Goal: Information Seeking & Learning: Learn about a topic

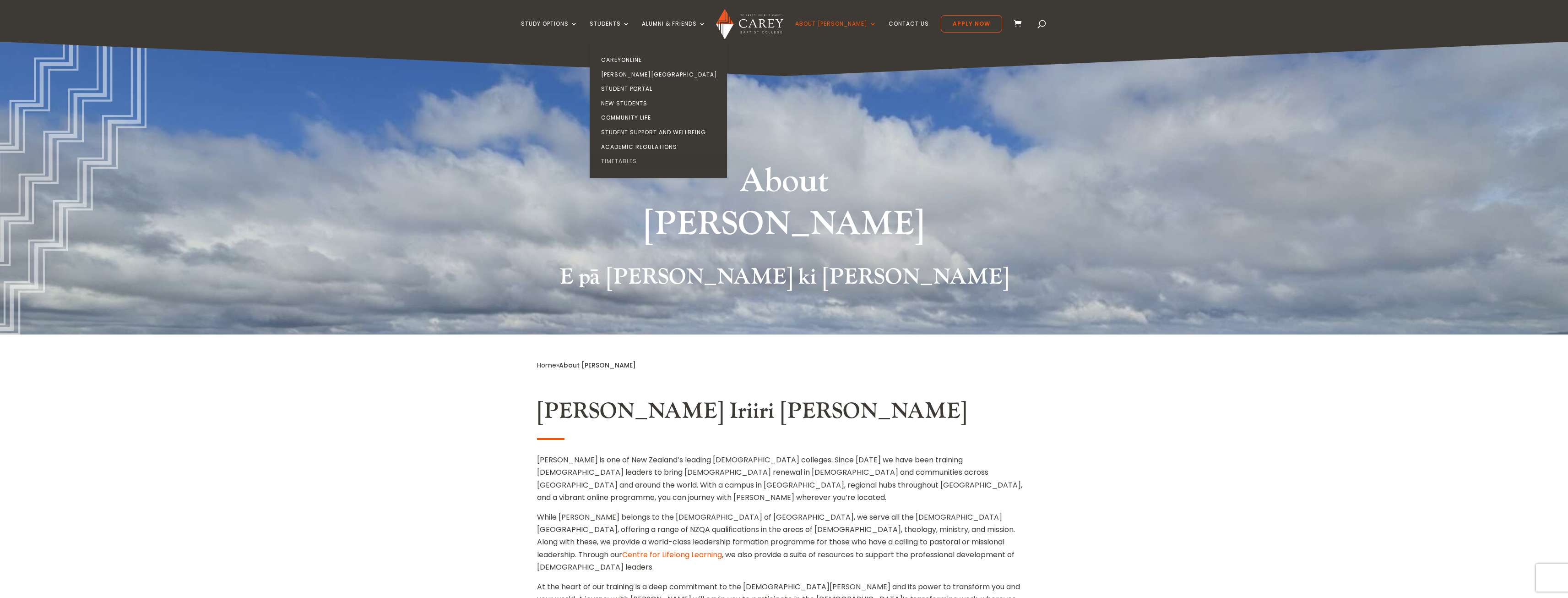
click at [638, 161] on link "Timetables" at bounding box center [660, 161] width 138 height 15
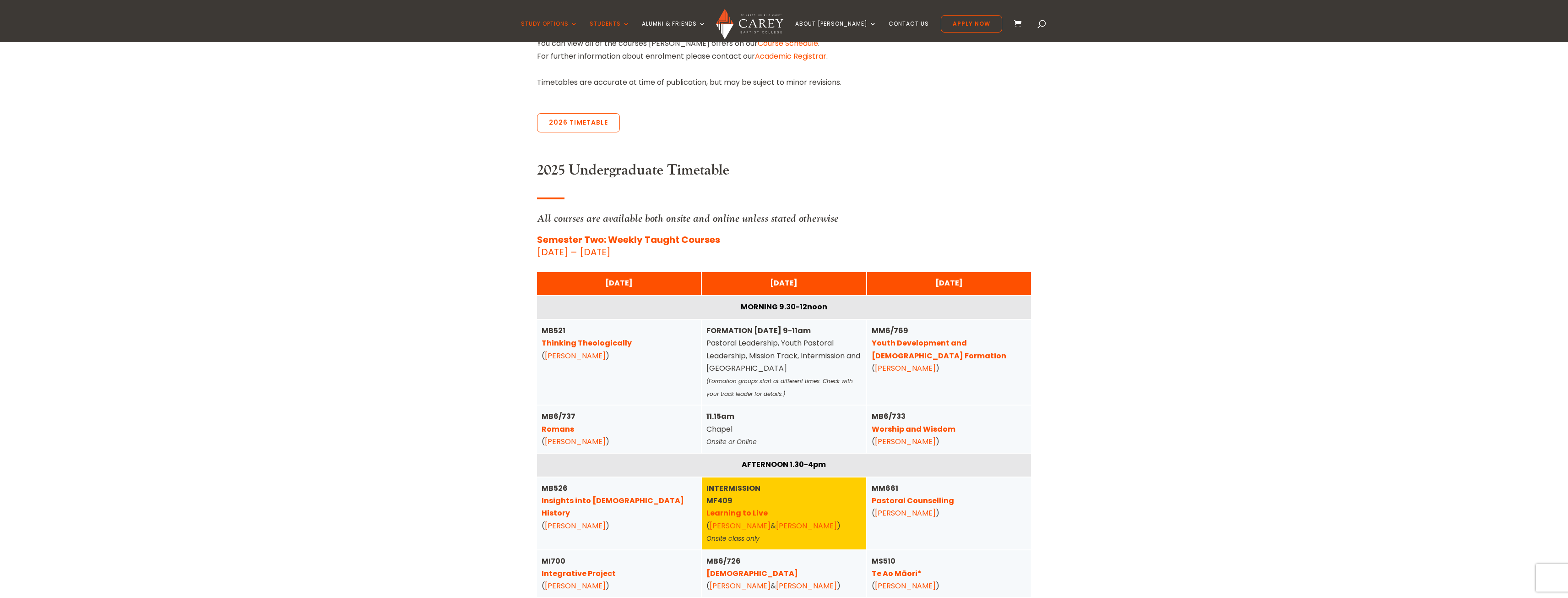
scroll to position [367, 0]
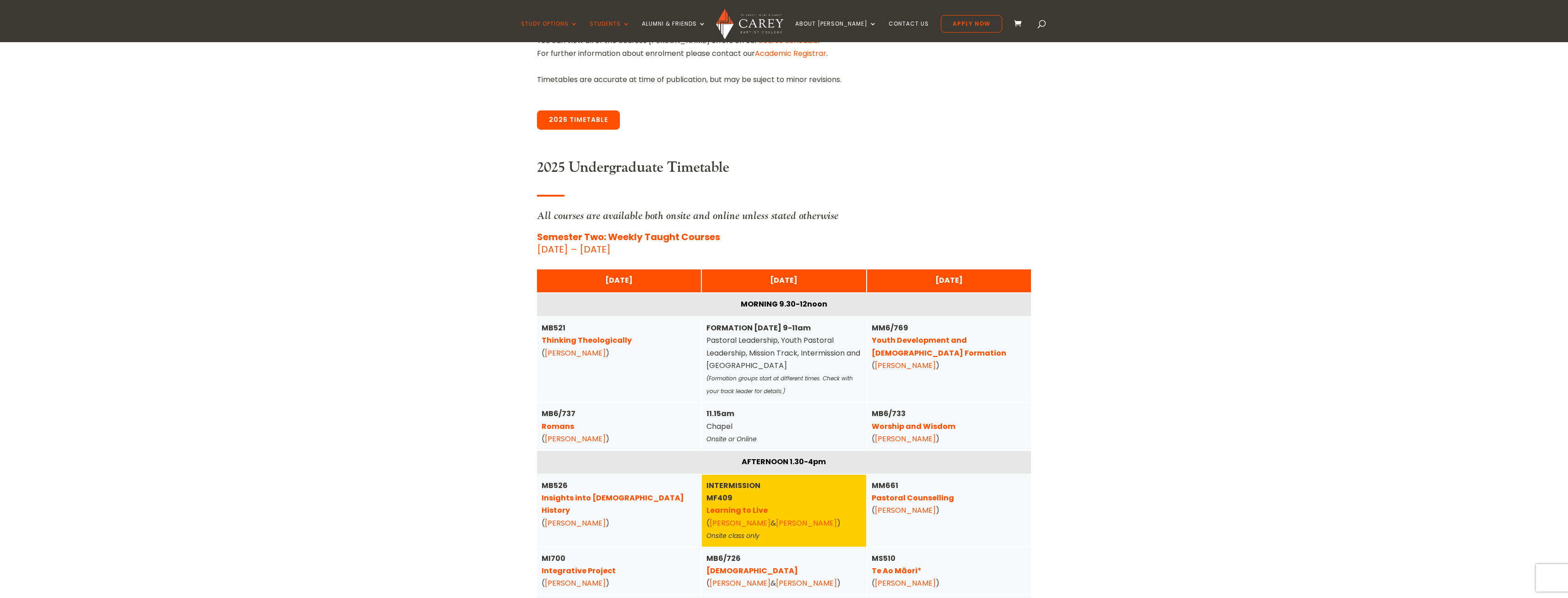
click at [576, 122] on link "2026 Timetable" at bounding box center [578, 120] width 83 height 19
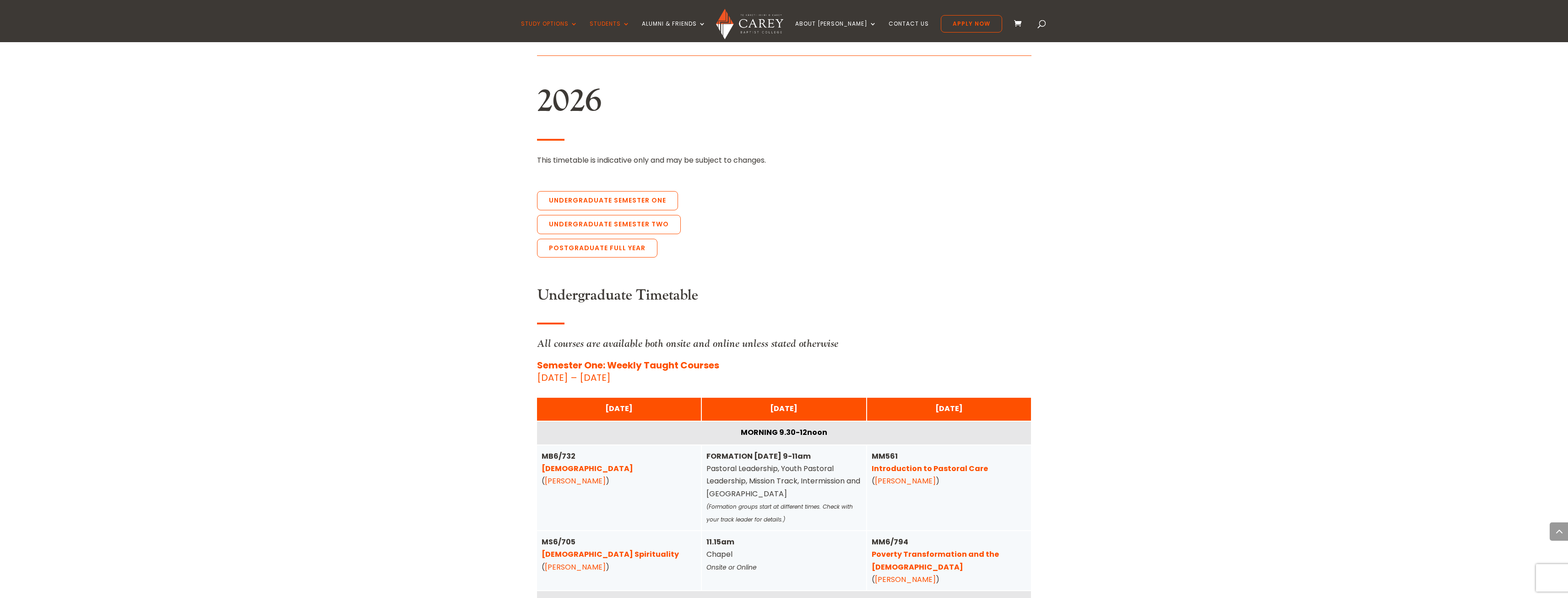
scroll to position [1991, 0]
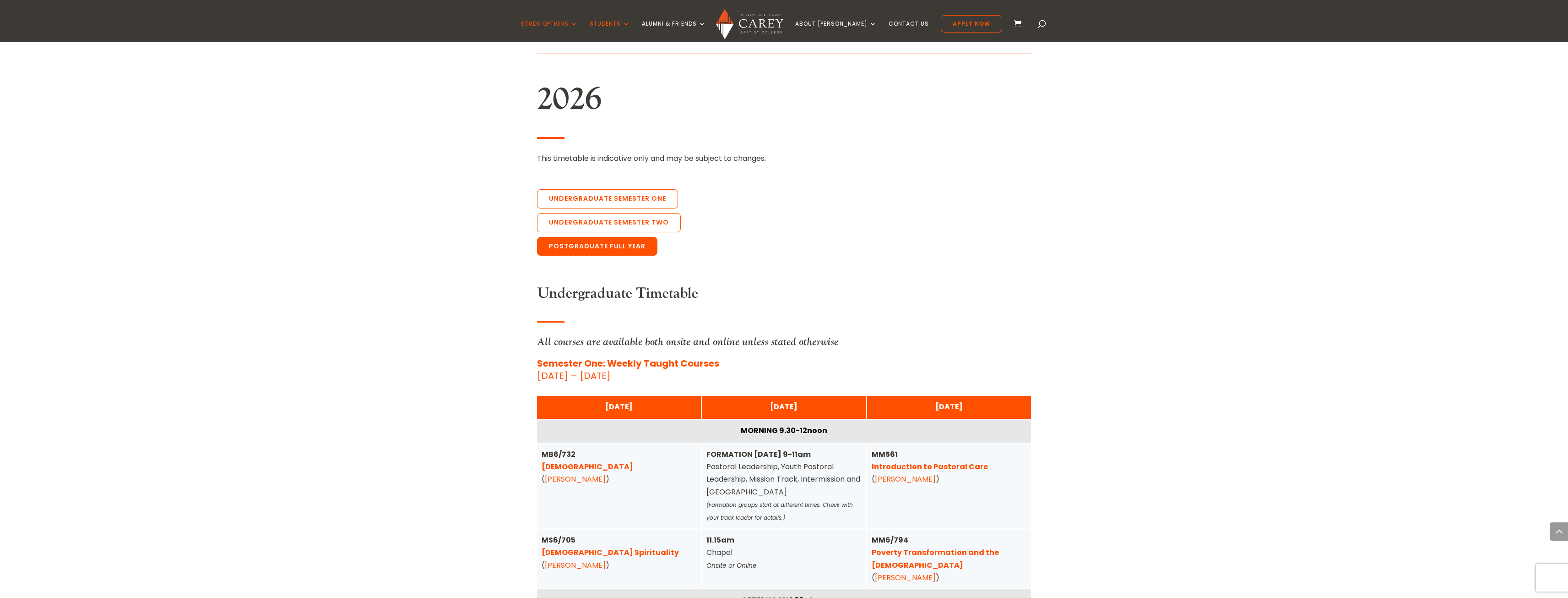
click at [611, 237] on link "Postgraduate Full Year" at bounding box center [597, 247] width 121 height 19
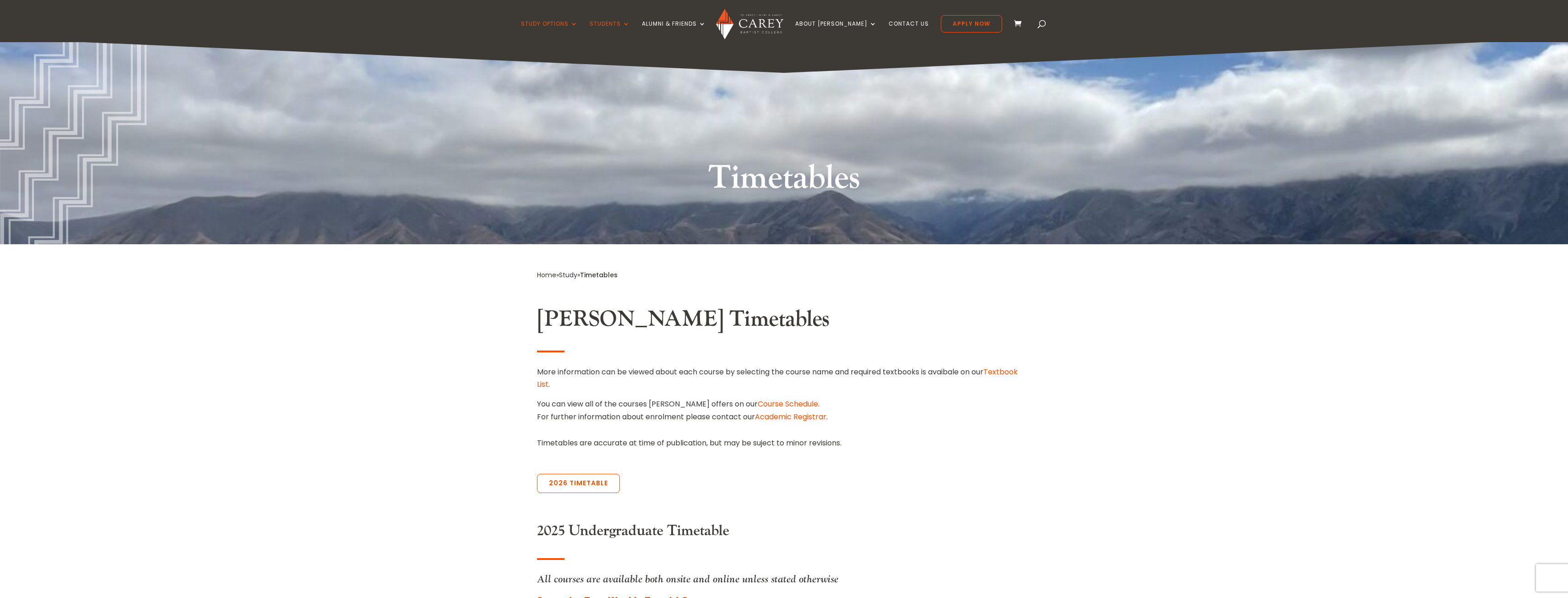
scroll to position [0, 0]
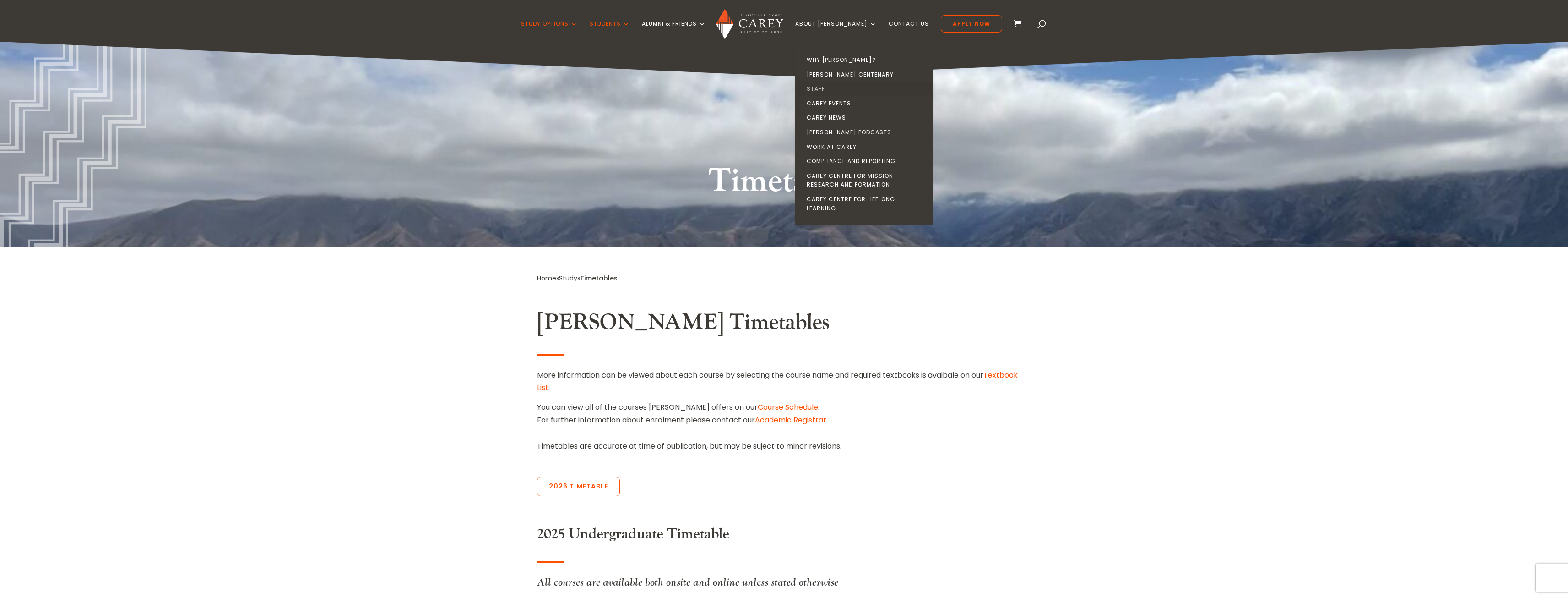
click at [836, 88] on link "Staff" at bounding box center [866, 89] width 138 height 15
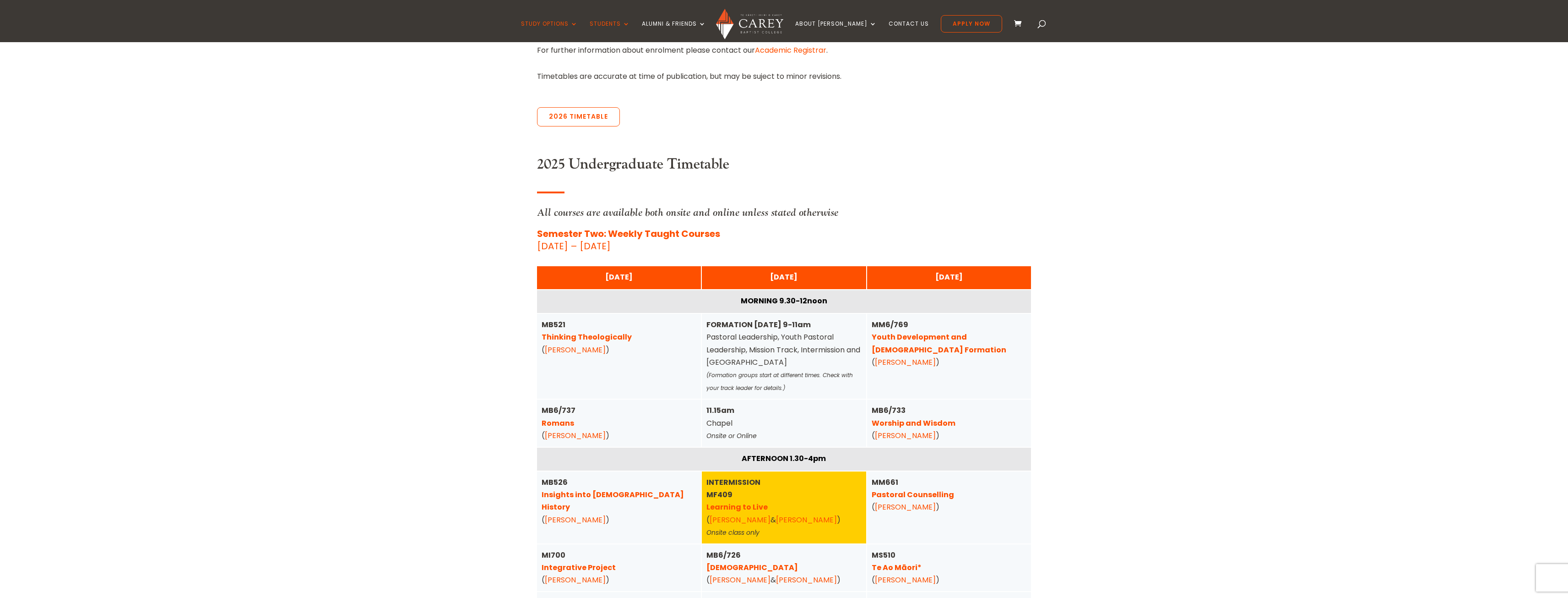
scroll to position [504, 0]
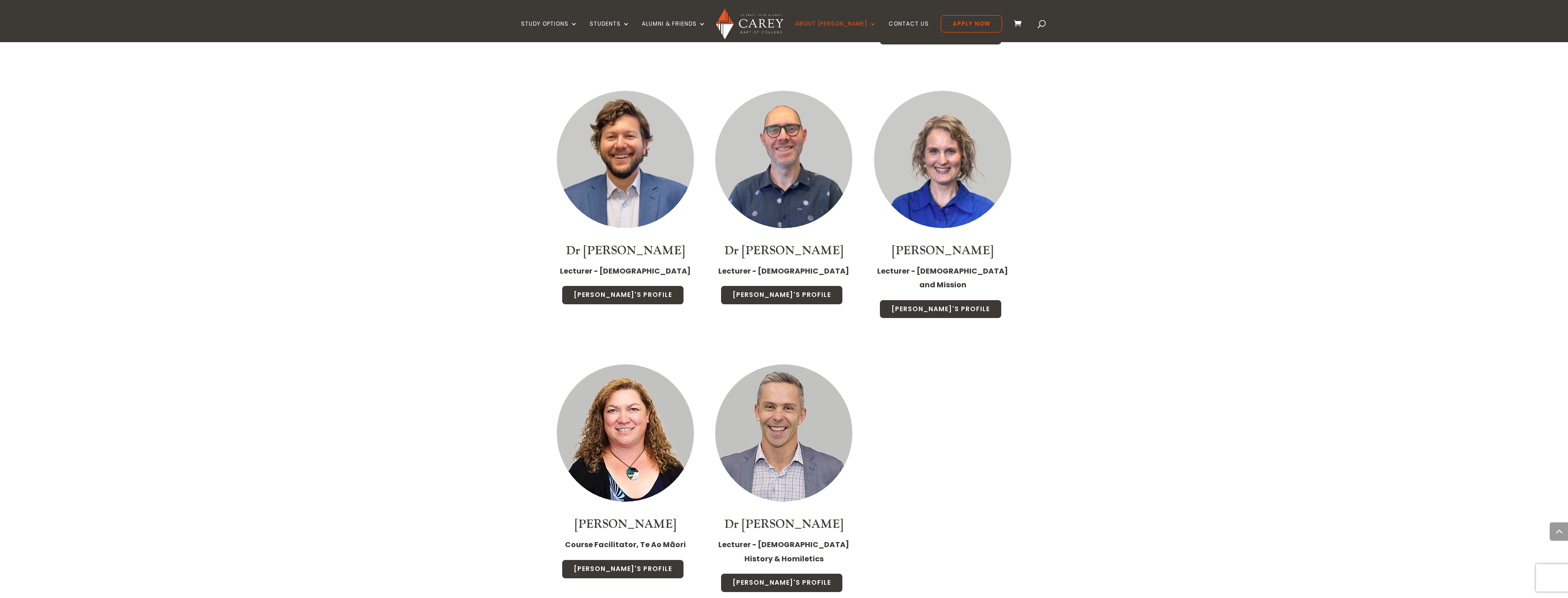
scroll to position [1832, 0]
